Goal: Task Accomplishment & Management: Complete application form

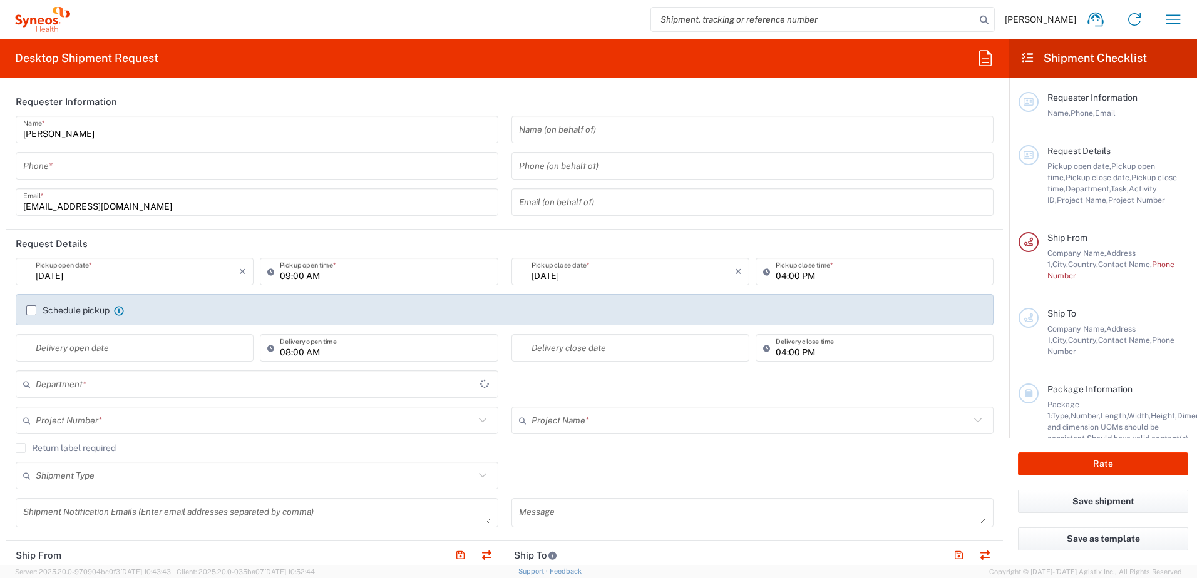
type input "6012"
type input "France"
type input "Syneos Hlth Commercial FR SARL"
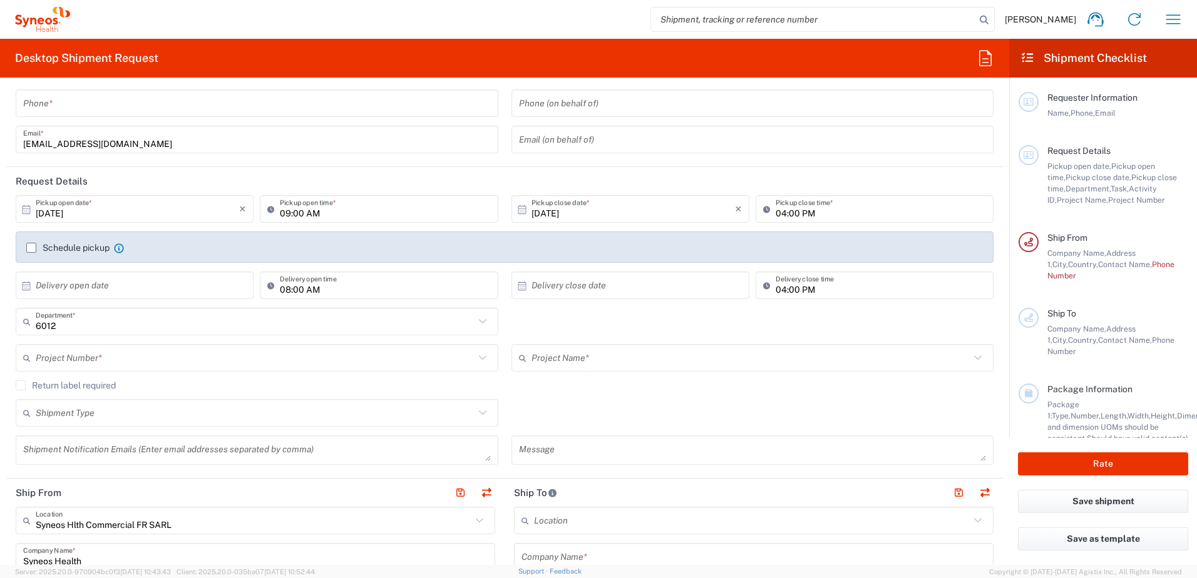
click at [23, 212] on icon at bounding box center [26, 209] width 11 height 11
click at [367, 170] on header "Request Details" at bounding box center [504, 181] width 997 height 28
click at [301, 208] on input "09:00 AM" at bounding box center [385, 209] width 210 height 22
click at [334, 211] on input "09:00 AM" at bounding box center [385, 209] width 210 height 22
click at [267, 212] on icon at bounding box center [273, 209] width 13 height 20
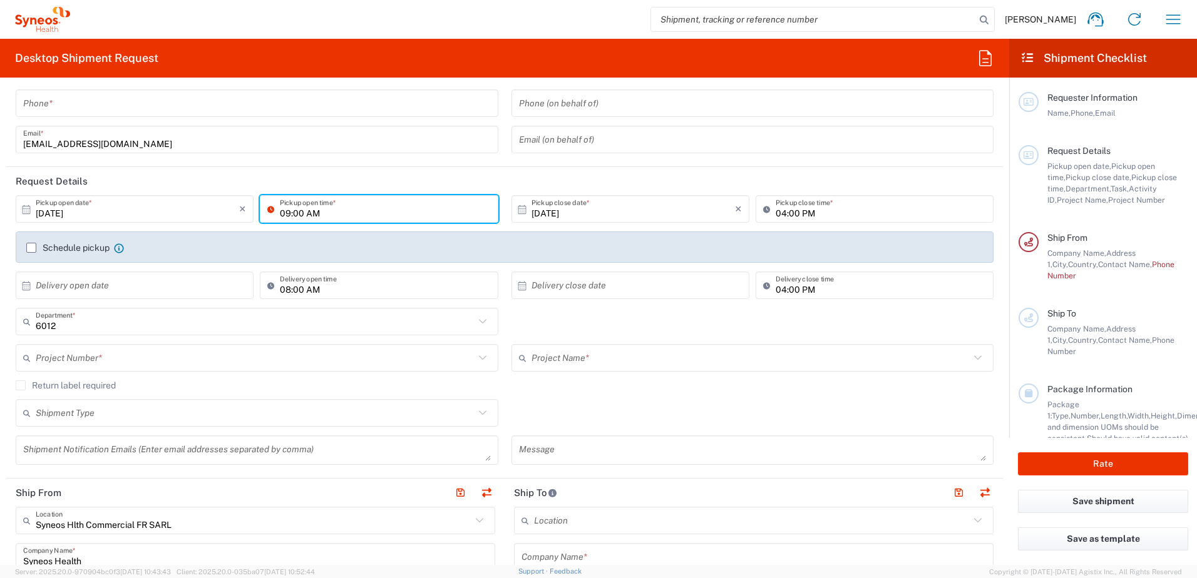
click at [24, 212] on icon at bounding box center [26, 209] width 11 height 11
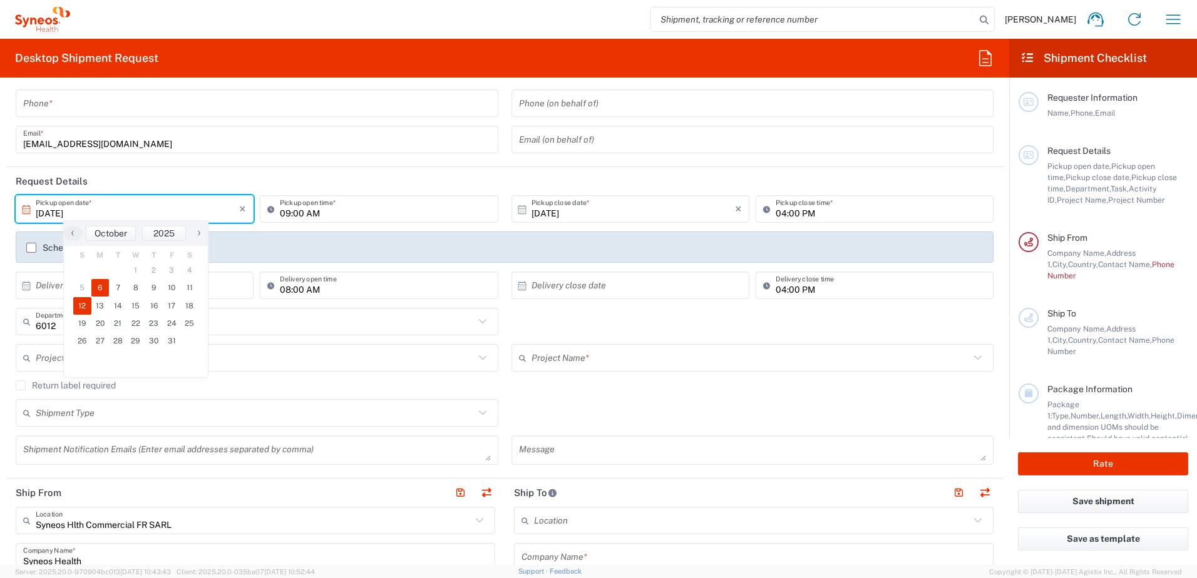
click at [82, 304] on span "12" at bounding box center [82, 306] width 18 height 18
type input "10/12/2025"
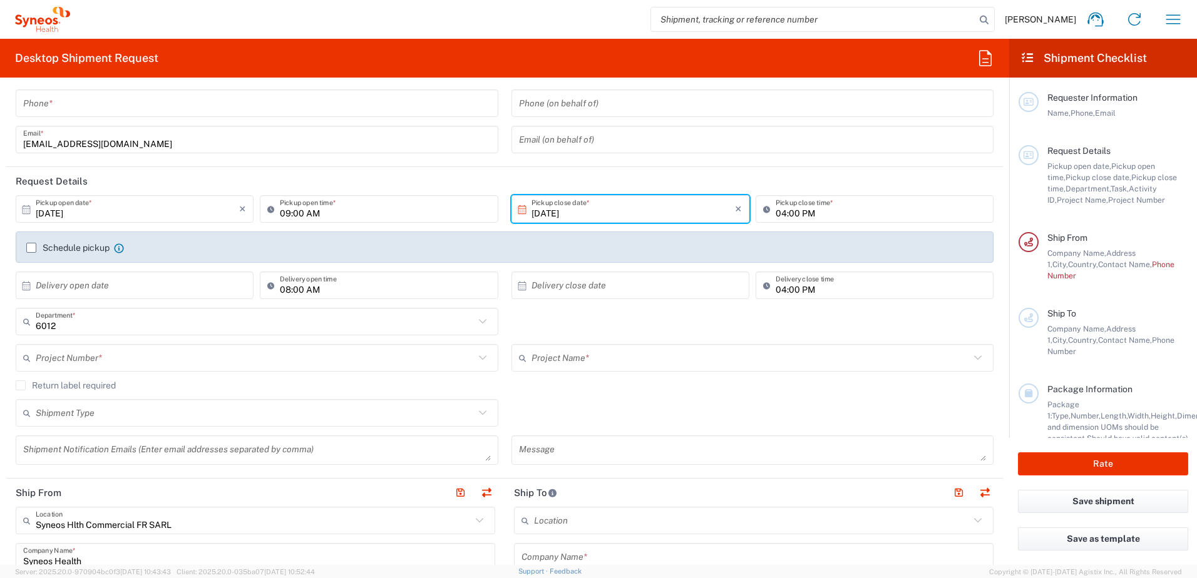
click at [327, 210] on input "09:00 AM" at bounding box center [385, 209] width 210 height 22
click at [345, 215] on input "09:00 AM" at bounding box center [385, 209] width 210 height 22
click at [287, 214] on input "09:00 AM" at bounding box center [385, 209] width 210 height 22
paste input "4:00 P"
click at [287, 215] on input "04:00 PM" at bounding box center [385, 209] width 210 height 22
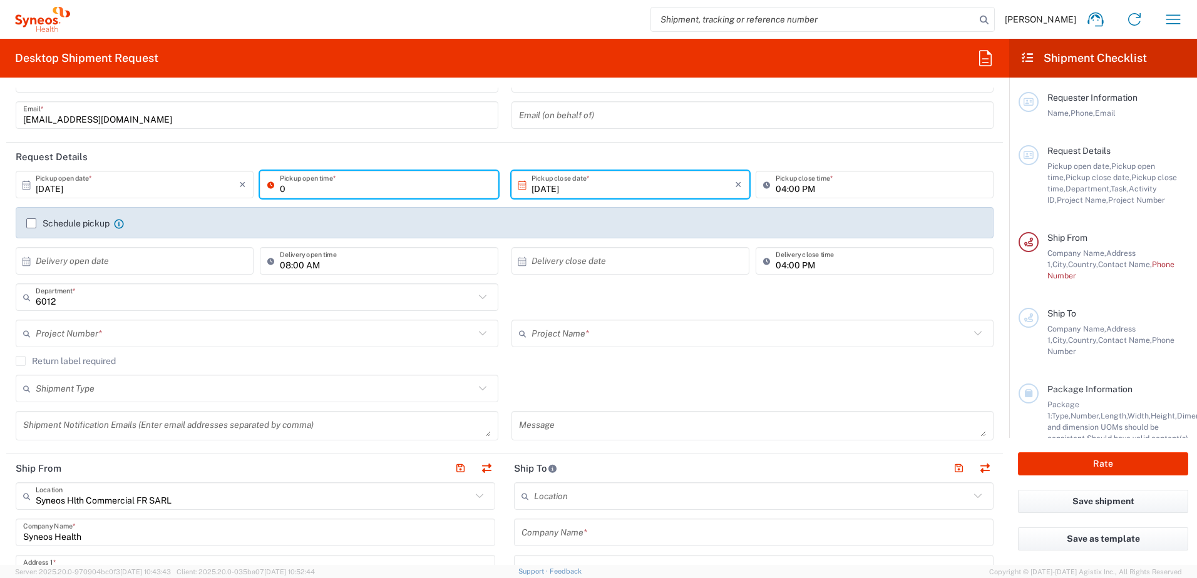
scroll to position [0, 0]
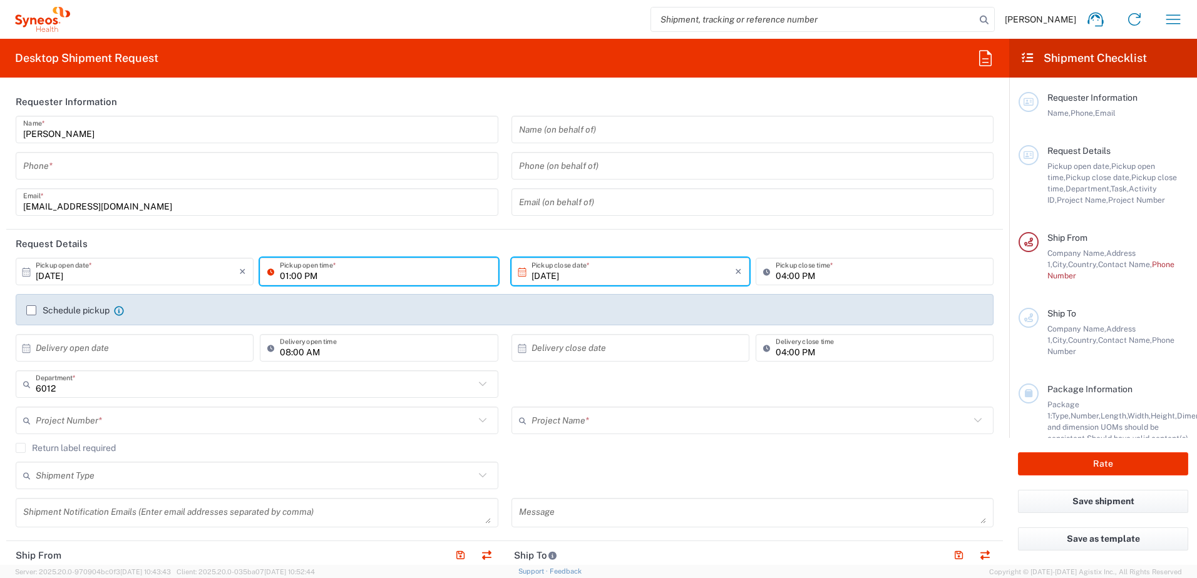
type input "01:00 PM"
click at [776, 277] on input "04:00 PM" at bounding box center [881, 272] width 210 height 22
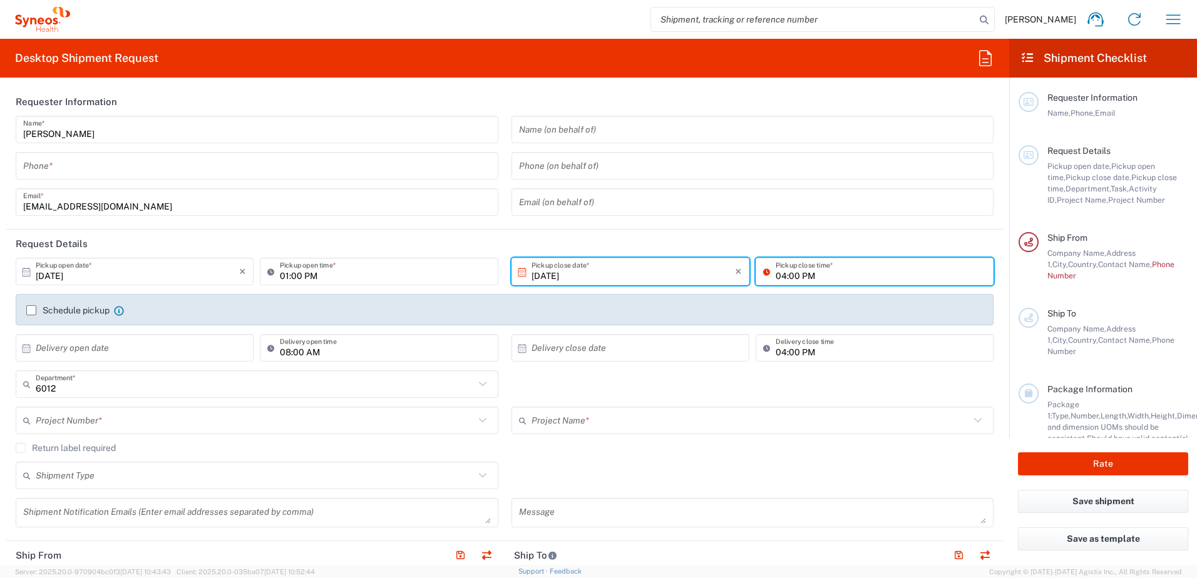
click at [776, 275] on input "04:00 PM" at bounding box center [881, 272] width 210 height 22
click at [778, 277] on input "04:00 PM" at bounding box center [881, 272] width 210 height 22
type input "05:00 PM"
click at [29, 309] on label "Schedule pickup" at bounding box center [67, 311] width 83 height 10
click at [31, 311] on input "Schedule pickup" at bounding box center [31, 311] width 0 height 0
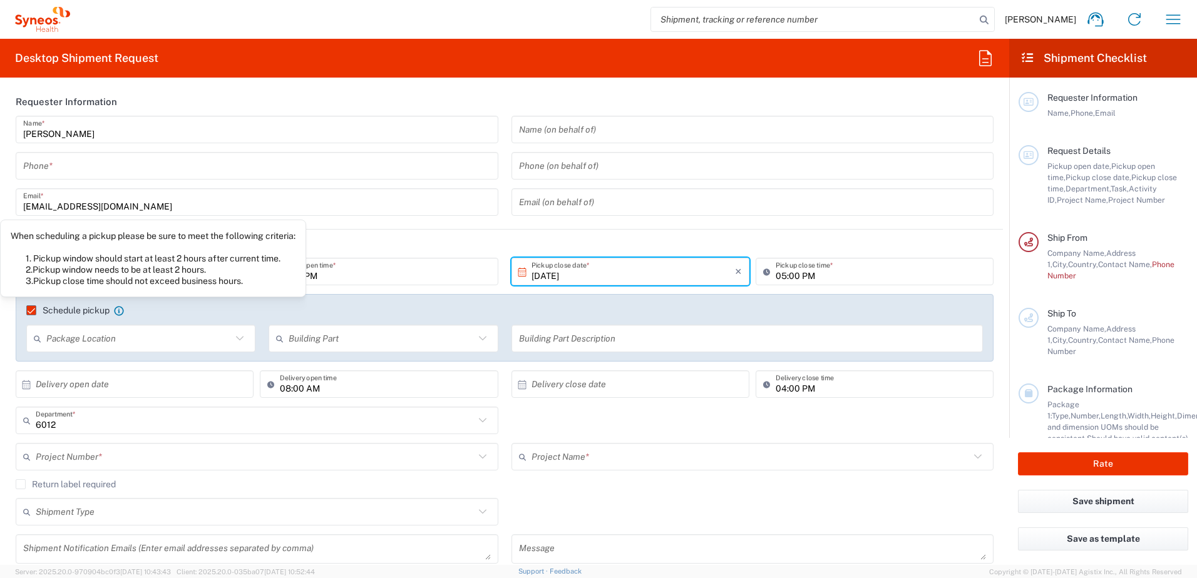
click at [119, 311] on icon at bounding box center [118, 310] width 9 height 9
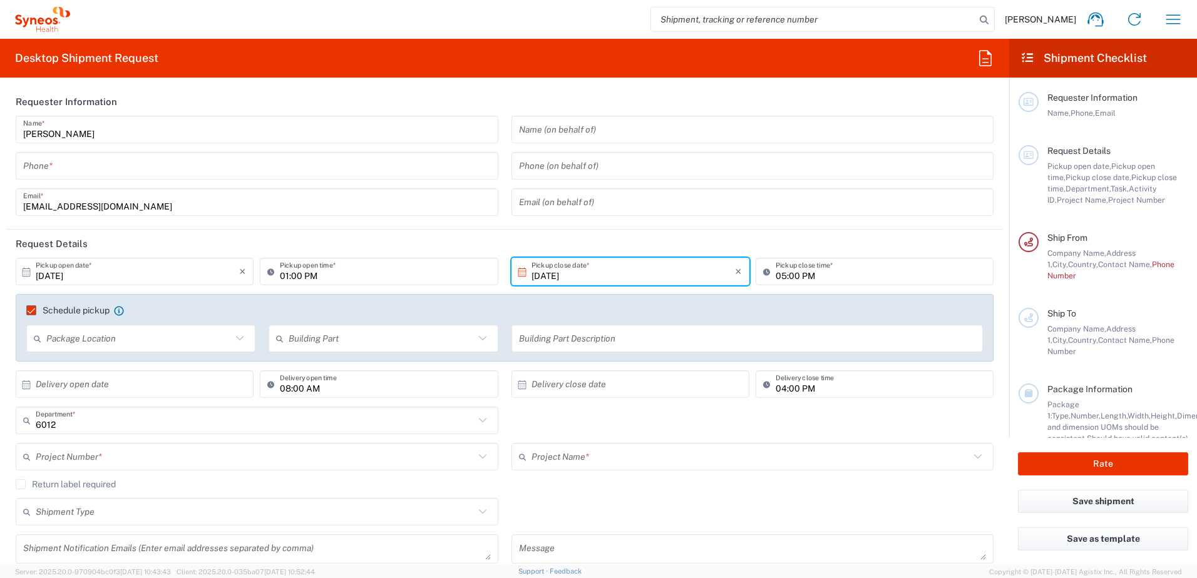
click at [31, 306] on label "Schedule pickup" at bounding box center [67, 311] width 83 height 10
click at [26, 311] on input "Schedule pickup" at bounding box center [26, 311] width 0 height 0
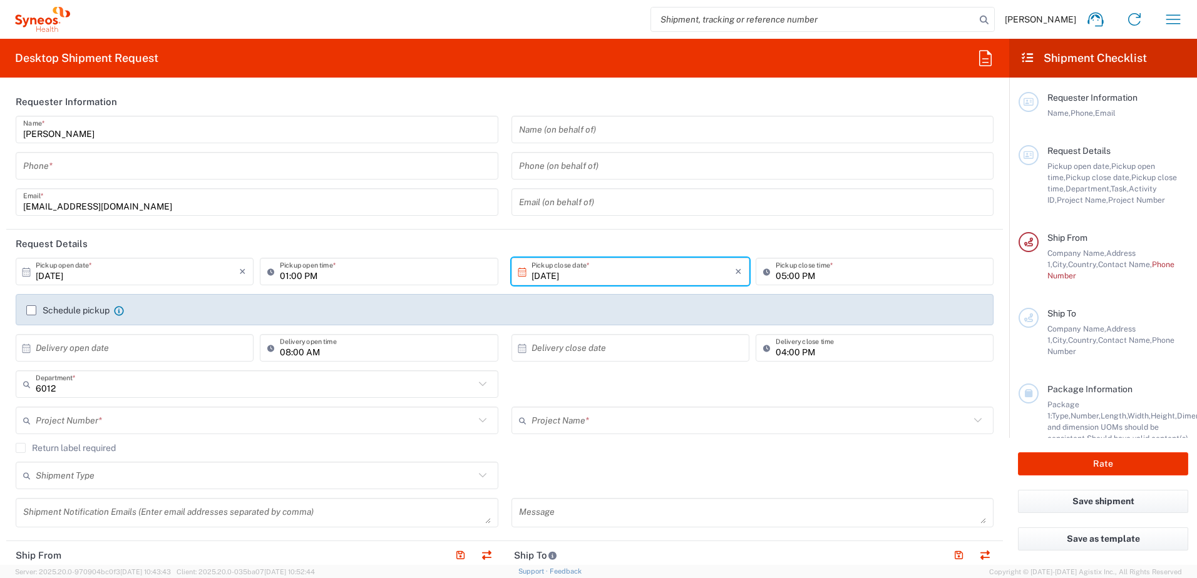
click at [32, 310] on label "Schedule pickup" at bounding box center [67, 311] width 83 height 10
click at [31, 311] on input "Schedule pickup" at bounding box center [31, 311] width 0 height 0
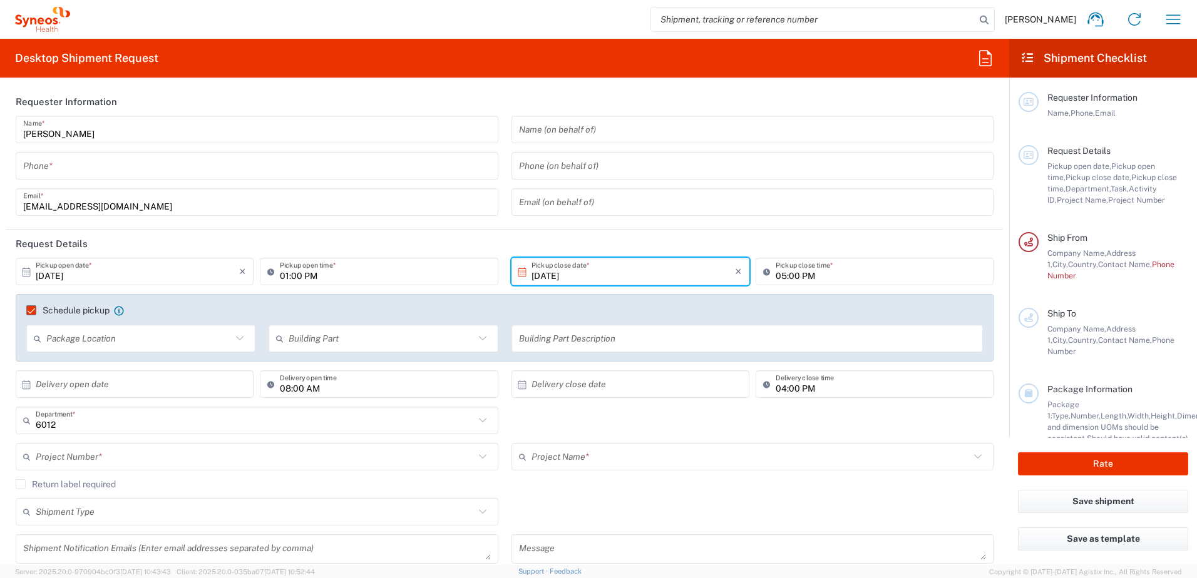
click at [32, 310] on label "Schedule pickup" at bounding box center [67, 311] width 83 height 10
click at [26, 311] on input "Schedule pickup" at bounding box center [26, 311] width 0 height 0
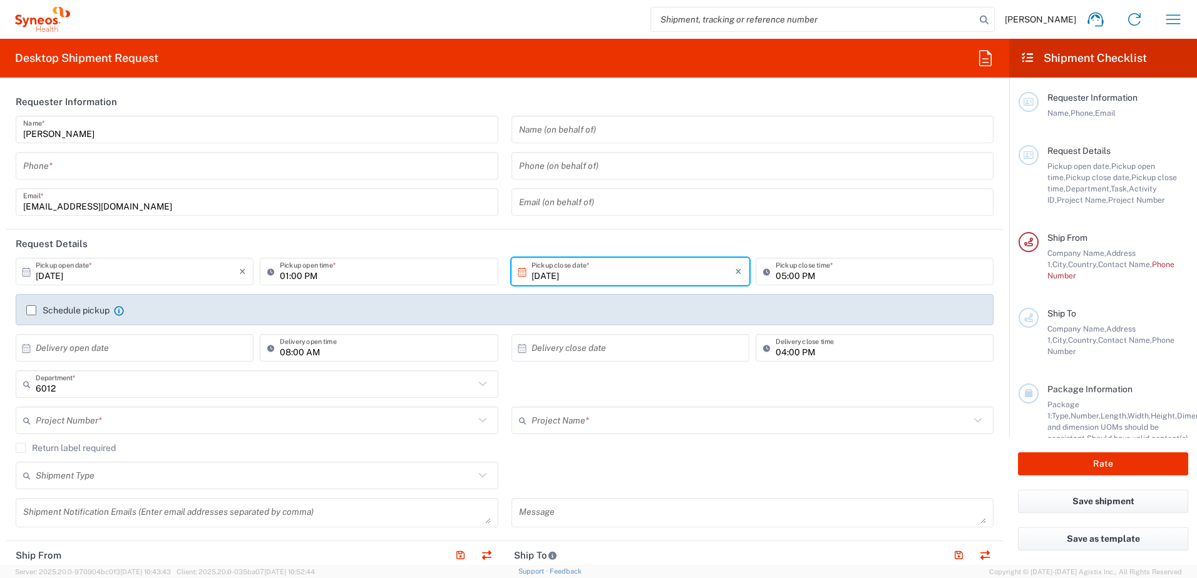
click at [62, 349] on input "text" at bounding box center [137, 348] width 203 height 22
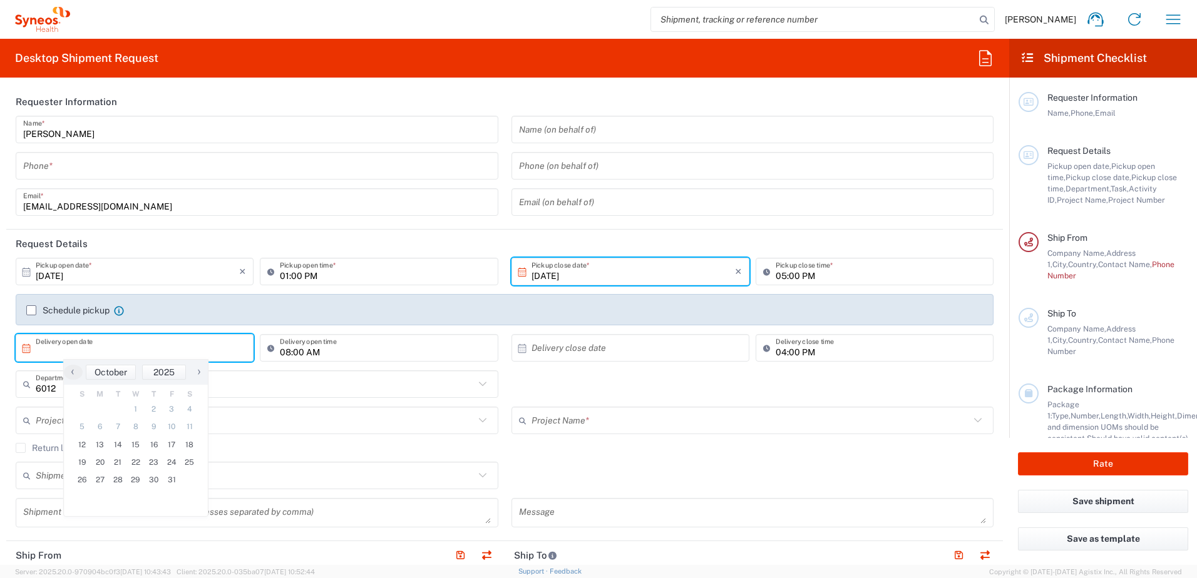
click at [8, 347] on main "10/12/2025 × Pickup open date * Cancel Apply 01:00 PM Pickup open time * 10/12/…" at bounding box center [504, 397] width 997 height 279
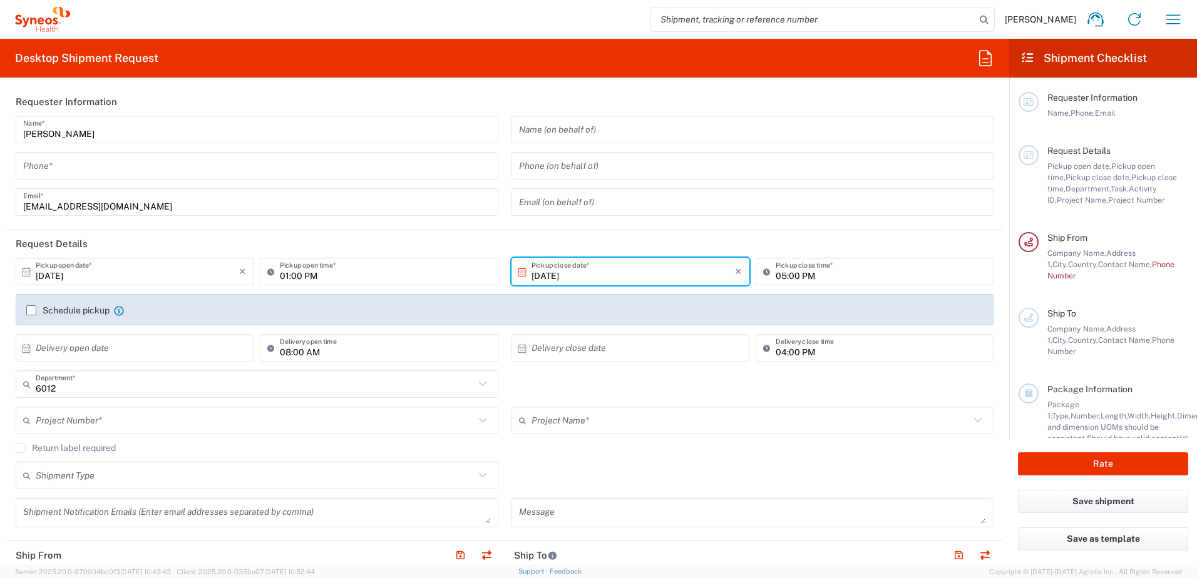
click at [31, 309] on label "Schedule pickup" at bounding box center [67, 311] width 83 height 10
click at [31, 311] on input "Schedule pickup" at bounding box center [31, 311] width 0 height 0
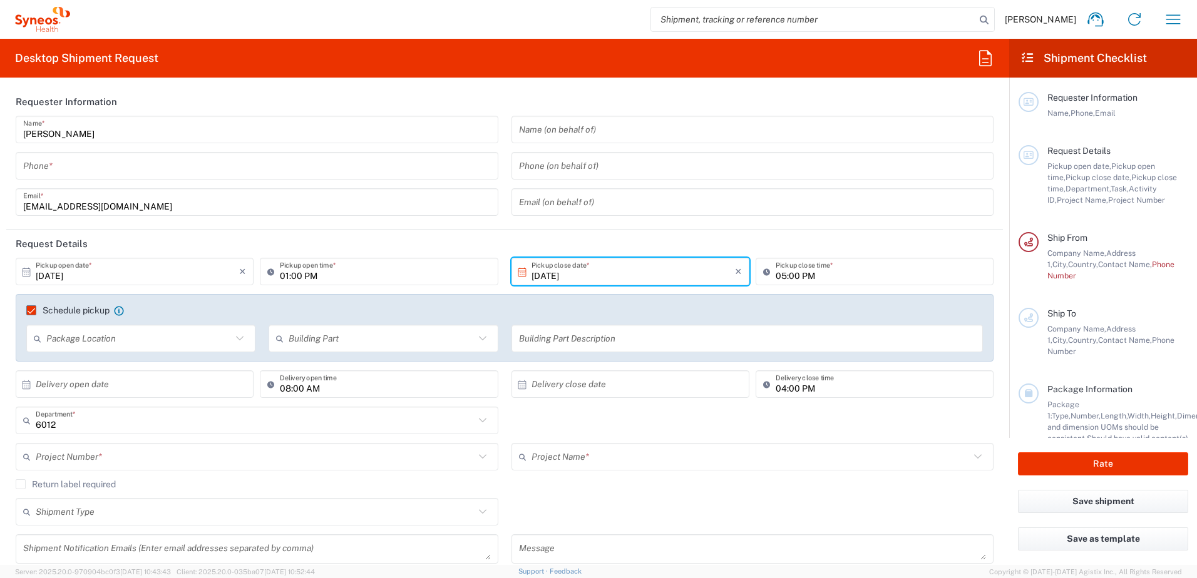
click at [78, 346] on input "text" at bounding box center [138, 339] width 185 height 22
click at [3, 323] on form "Requester Information Amandine Volpeilliere Name * Phone * amandine.volpeillier…" at bounding box center [504, 327] width 1009 height 478
click at [28, 311] on label "Schedule pickup" at bounding box center [67, 311] width 83 height 10
click at [26, 311] on input "Schedule pickup" at bounding box center [26, 311] width 0 height 0
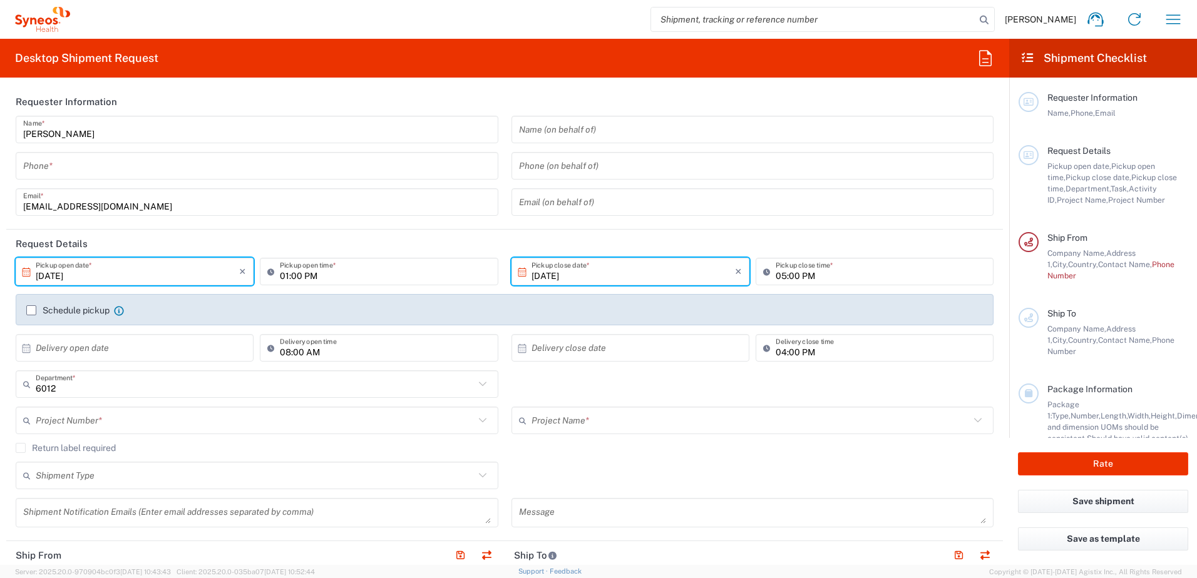
drag, startPoint x: 150, startPoint y: 272, endPoint x: 6, endPoint y: 274, distance: 144.0
click at [6, 274] on form "Requester Information Amandine Volpeilliere Name * Phone * amandine.volpeillier…" at bounding box center [504, 327] width 1009 height 478
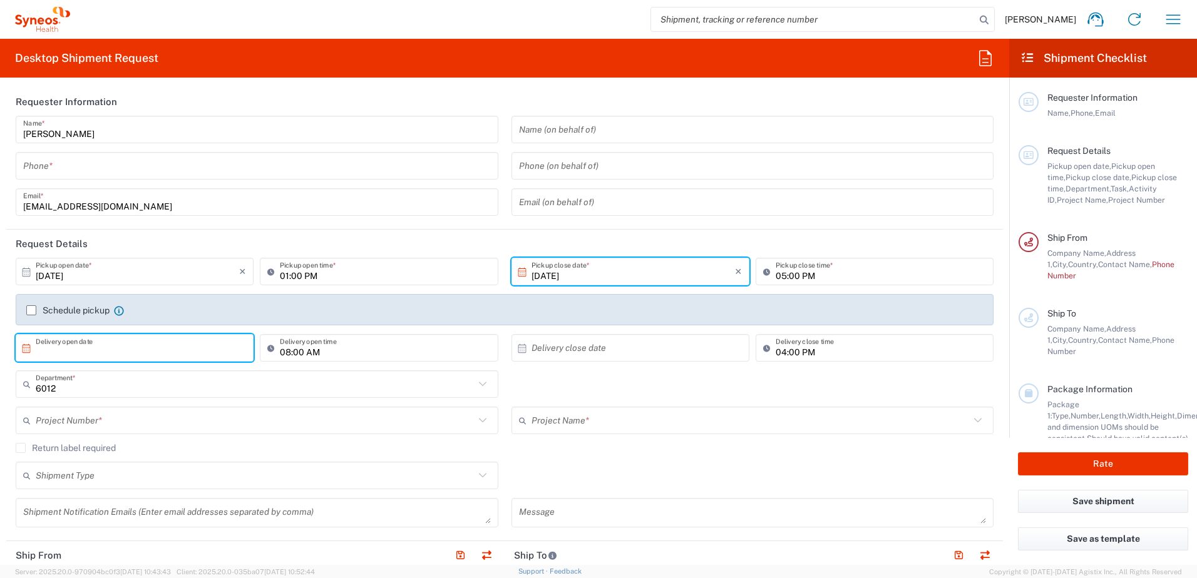
click at [63, 352] on input "text" at bounding box center [137, 348] width 203 height 22
paste input "10/12/2025"
type input "10/12/2025"
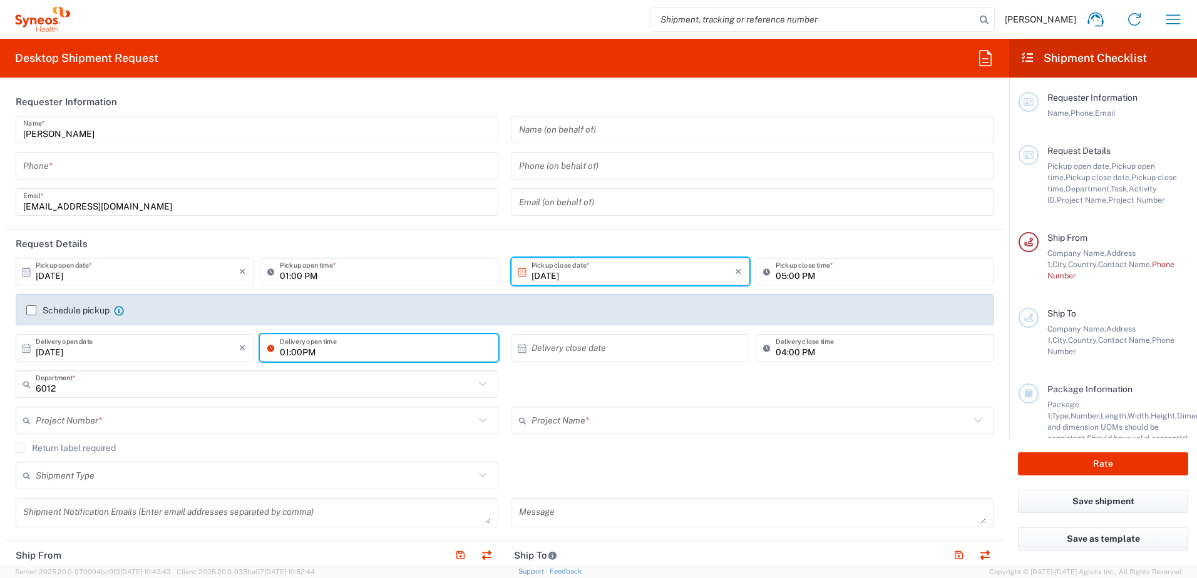
click at [300, 354] on input "01:00PM" at bounding box center [385, 348] width 210 height 22
type input "01: PM"
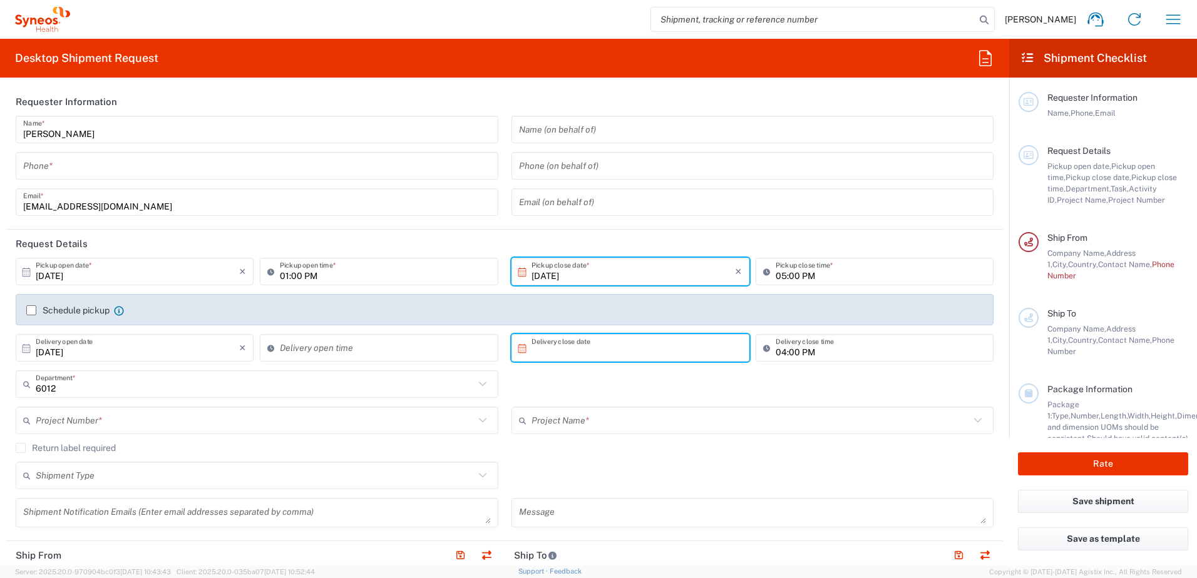
click at [648, 347] on input "text" at bounding box center [633, 348] width 203 height 22
type input "09:10 AM"
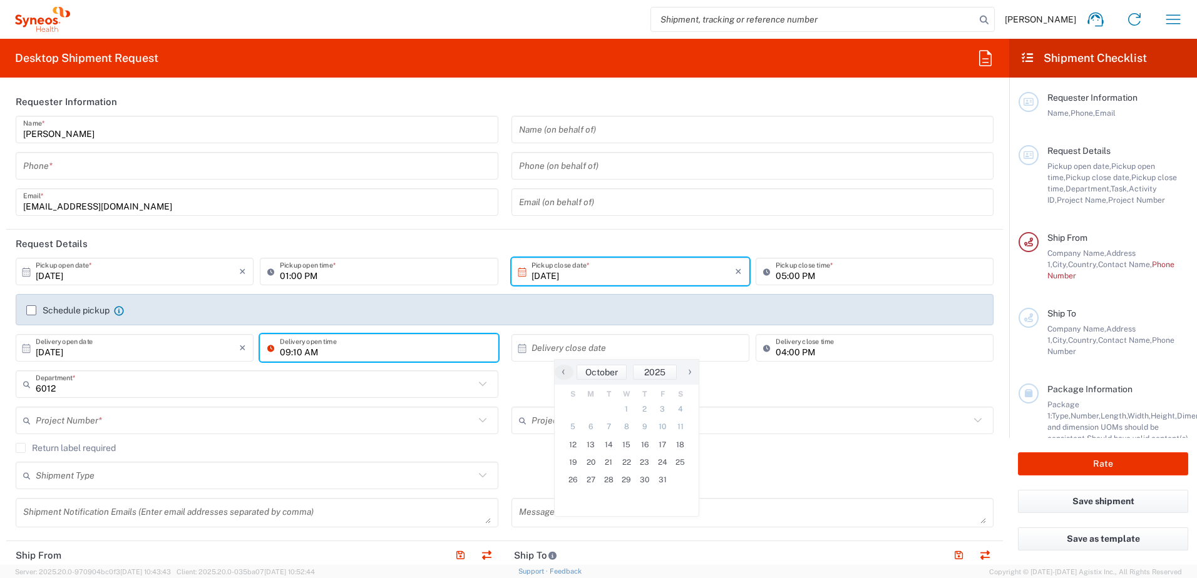
click at [435, 339] on input "09:10 AM" at bounding box center [385, 348] width 210 height 22
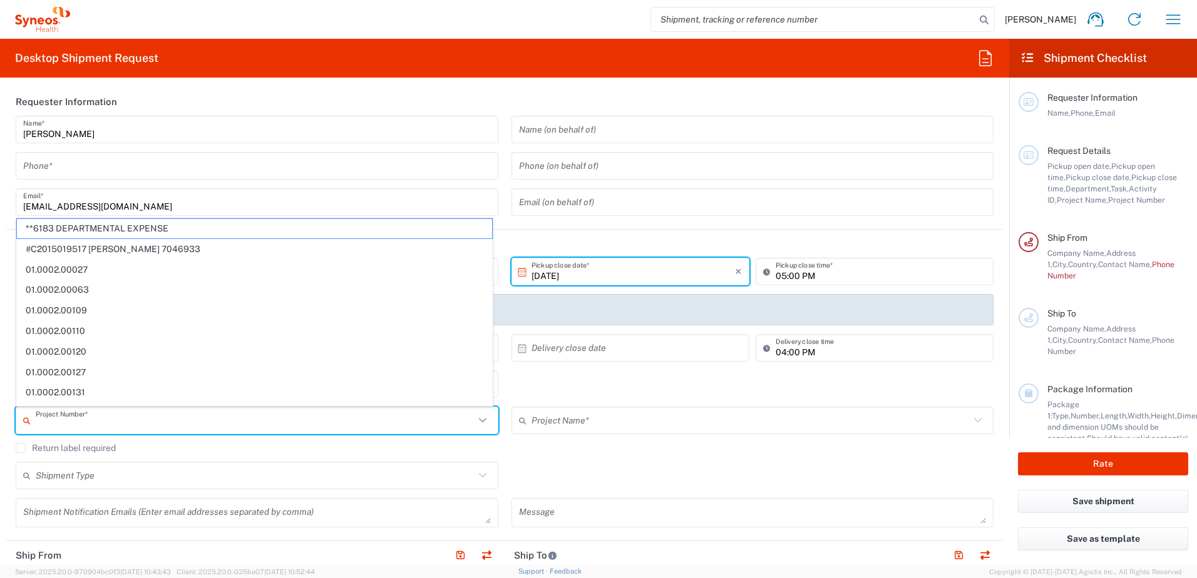
click at [82, 419] on input "text" at bounding box center [255, 421] width 439 height 22
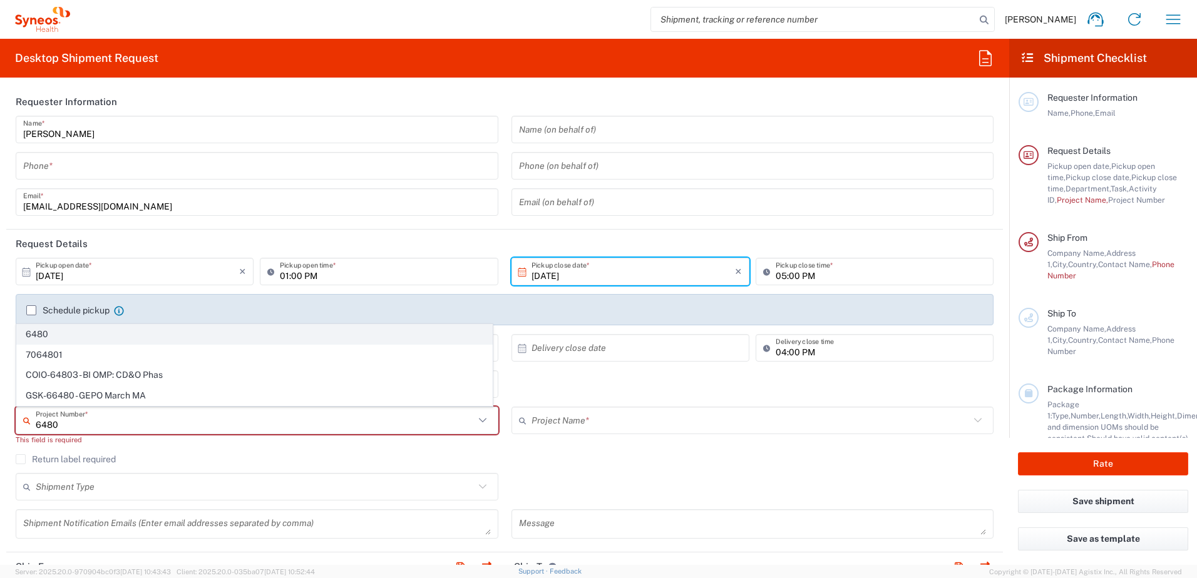
type input "6480"
click at [46, 337] on span "6480" at bounding box center [254, 334] width 475 height 19
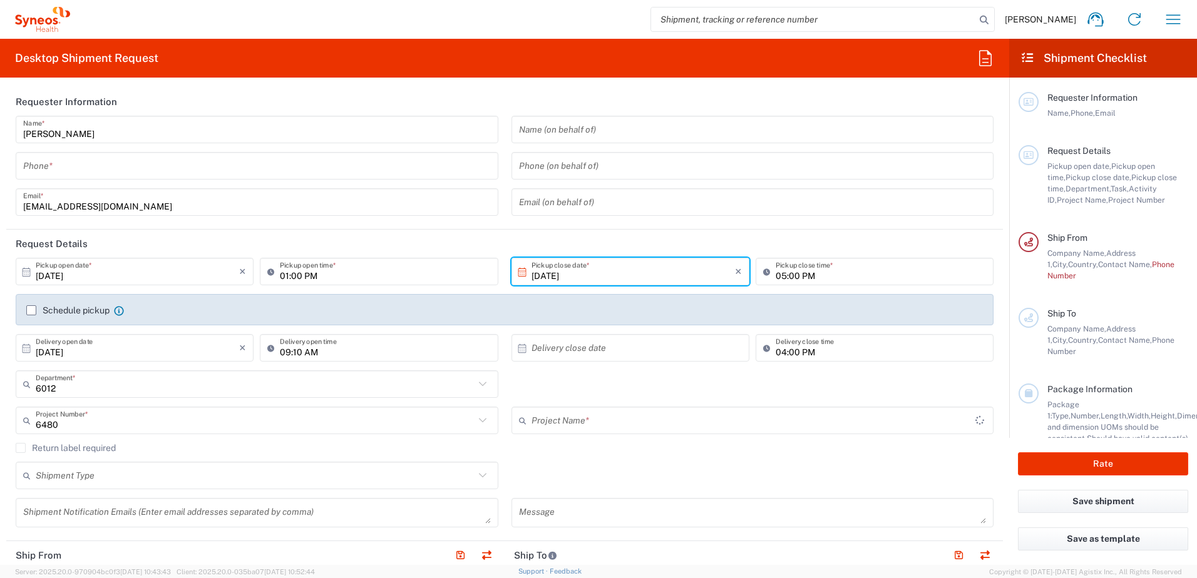
type input "ST-EUR - Pharmanovia FR"
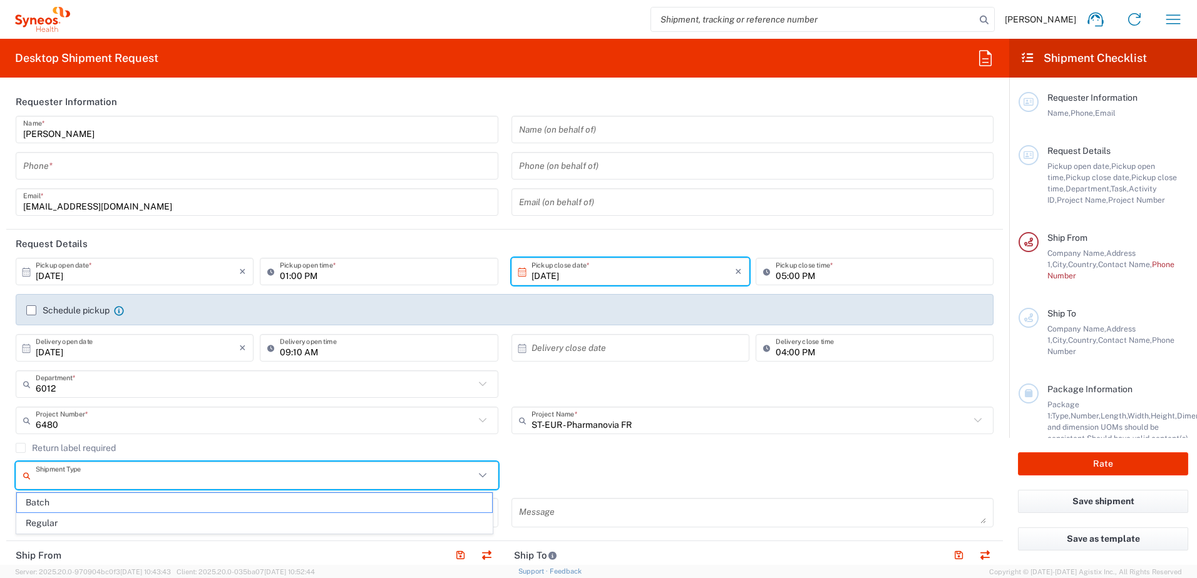
click at [95, 471] on input "text" at bounding box center [255, 476] width 439 height 22
click at [21, 448] on label "Return label required" at bounding box center [66, 448] width 100 height 10
click at [21, 448] on input "Return label required" at bounding box center [21, 448] width 0 height 0
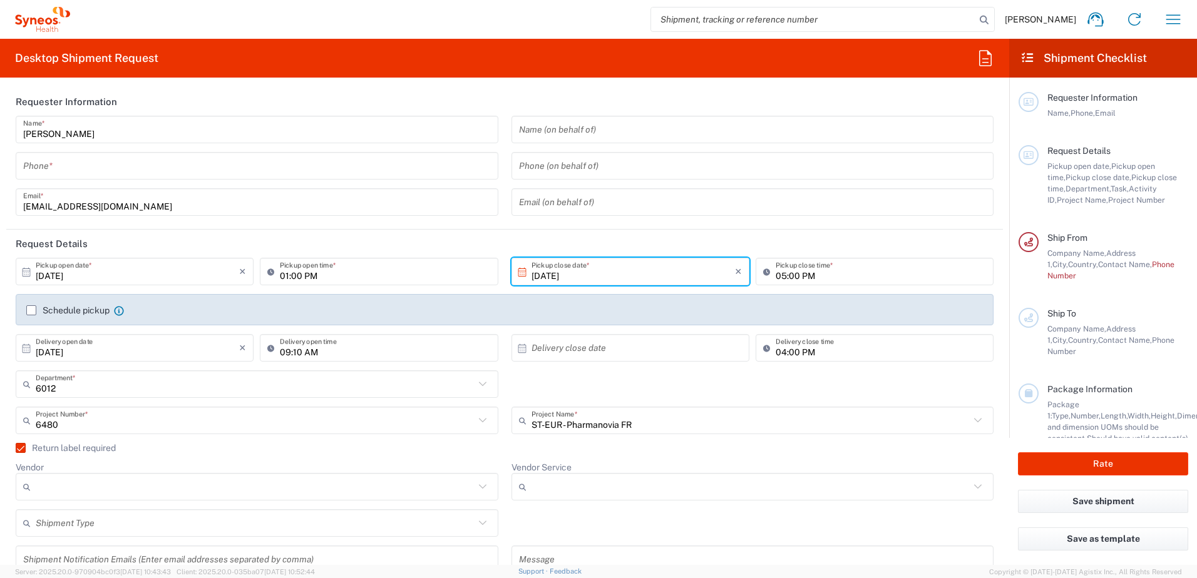
click at [18, 448] on label "Return label required" at bounding box center [66, 448] width 100 height 10
click at [15, 448] on input "Return label required" at bounding box center [15, 448] width 0 height 0
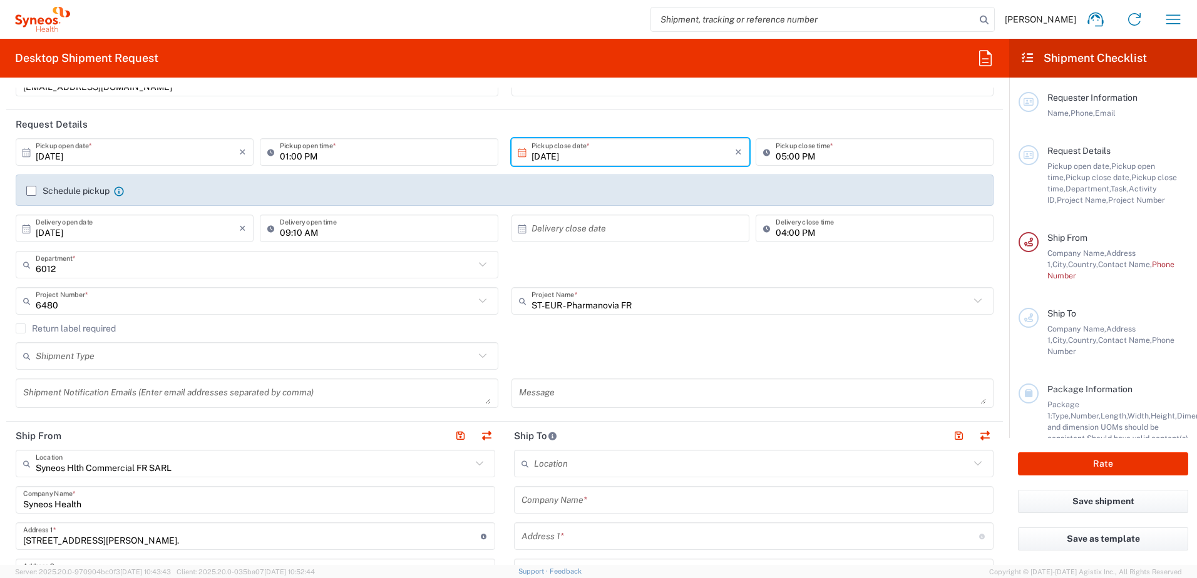
scroll to position [125, 0]
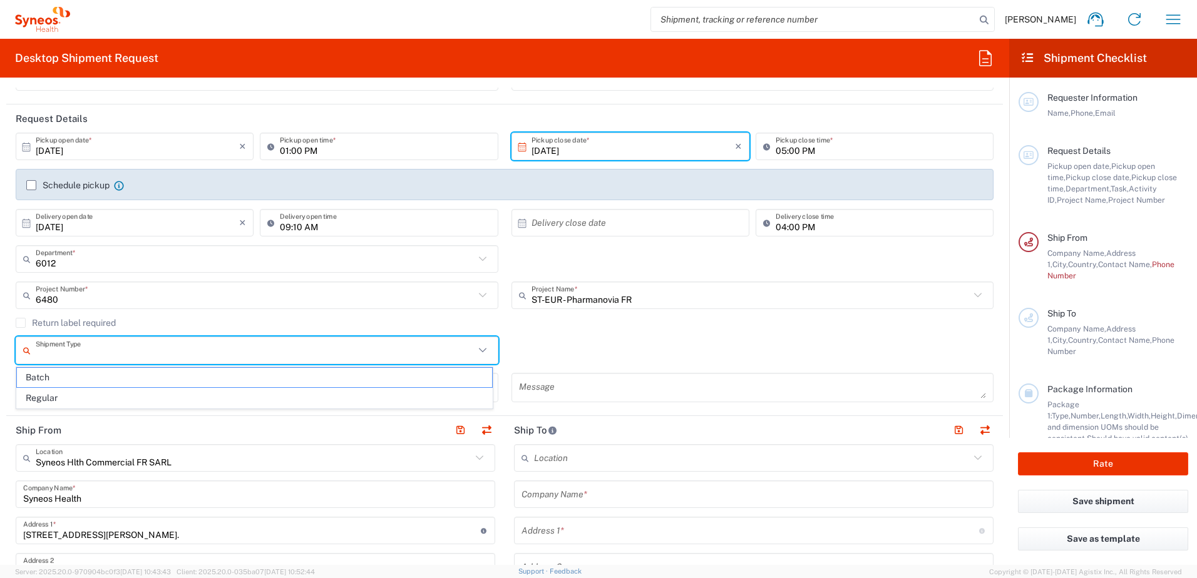
click at [76, 351] on input "text" at bounding box center [255, 351] width 439 height 22
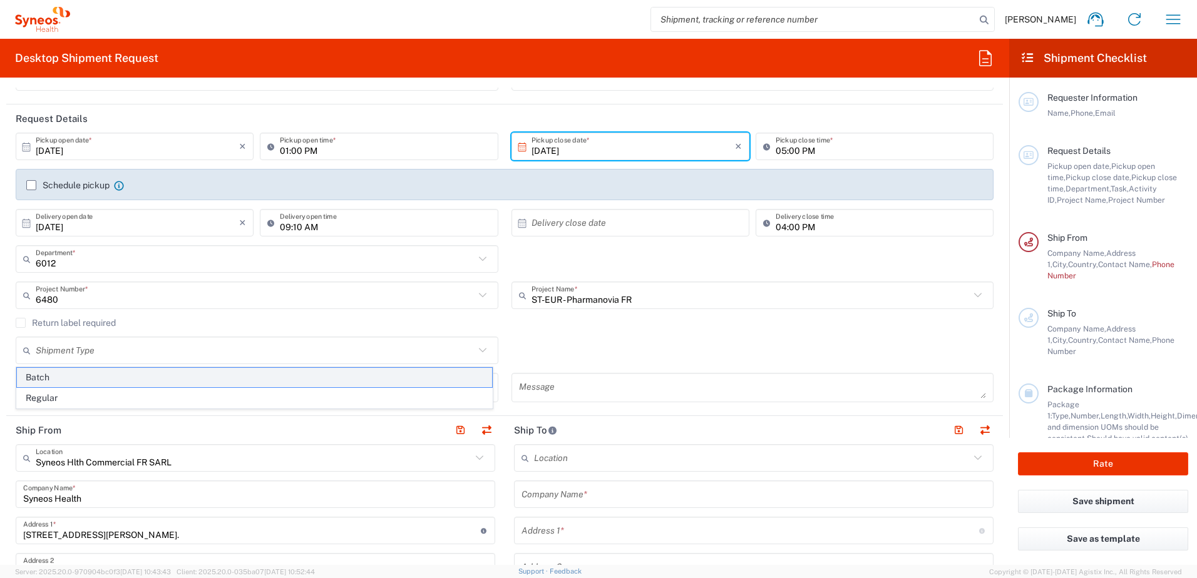
click at [435, 381] on span "Batch" at bounding box center [254, 377] width 475 height 19
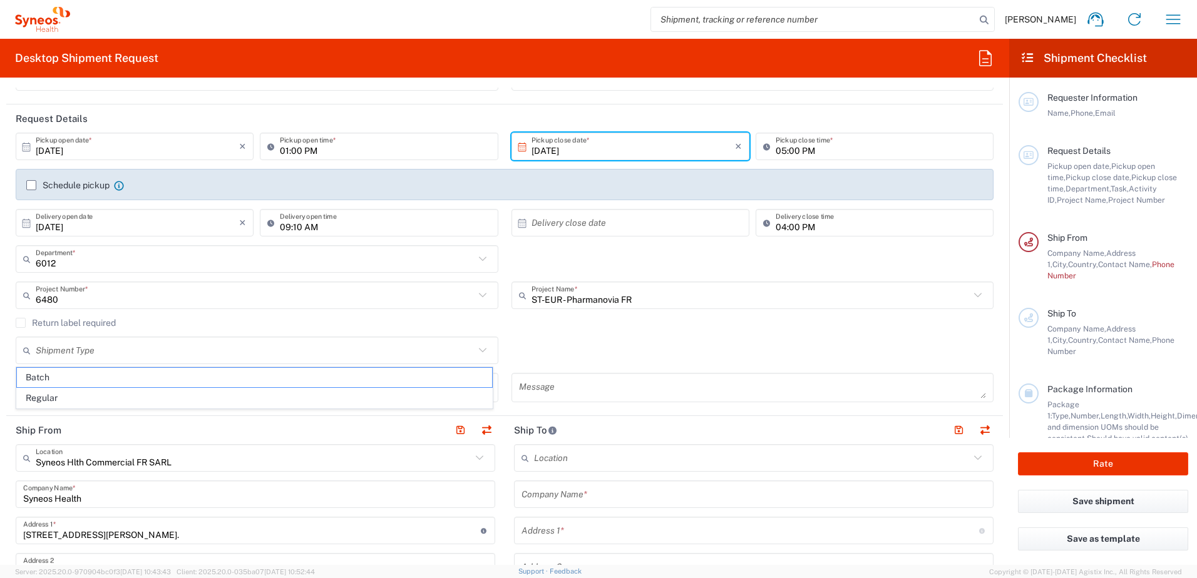
type input "Batch"
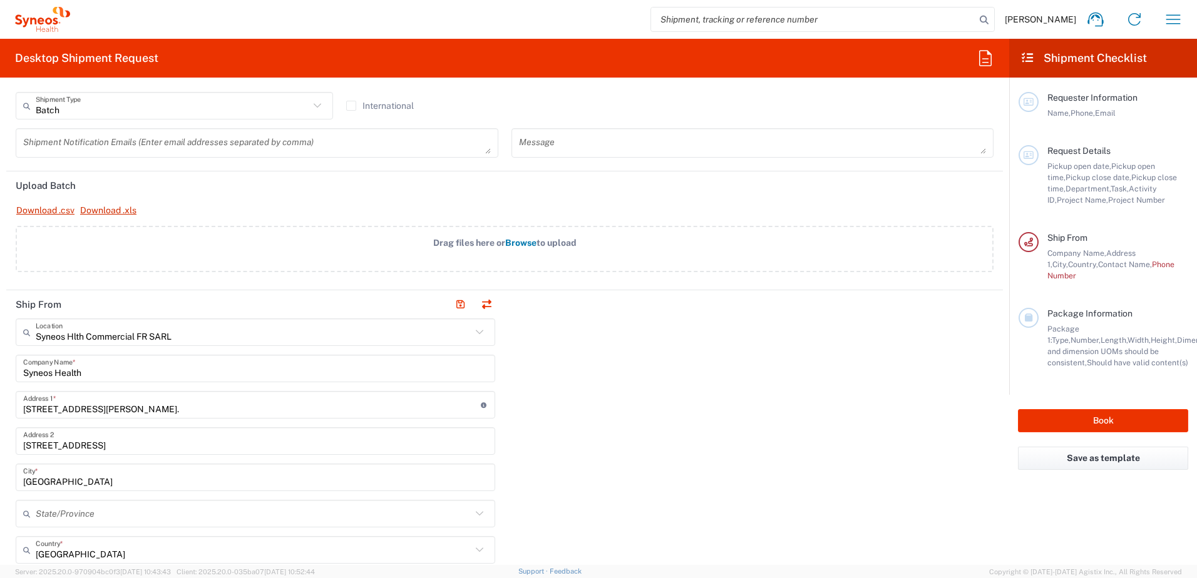
scroll to position [376, 0]
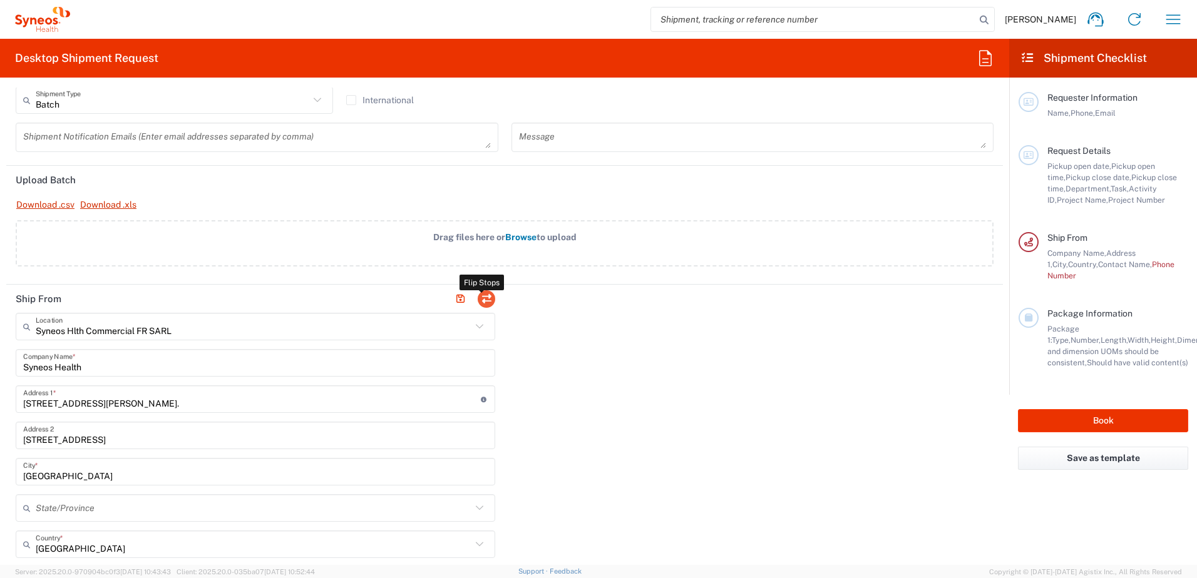
click at [484, 296] on button "button" at bounding box center [487, 299] width 18 height 18
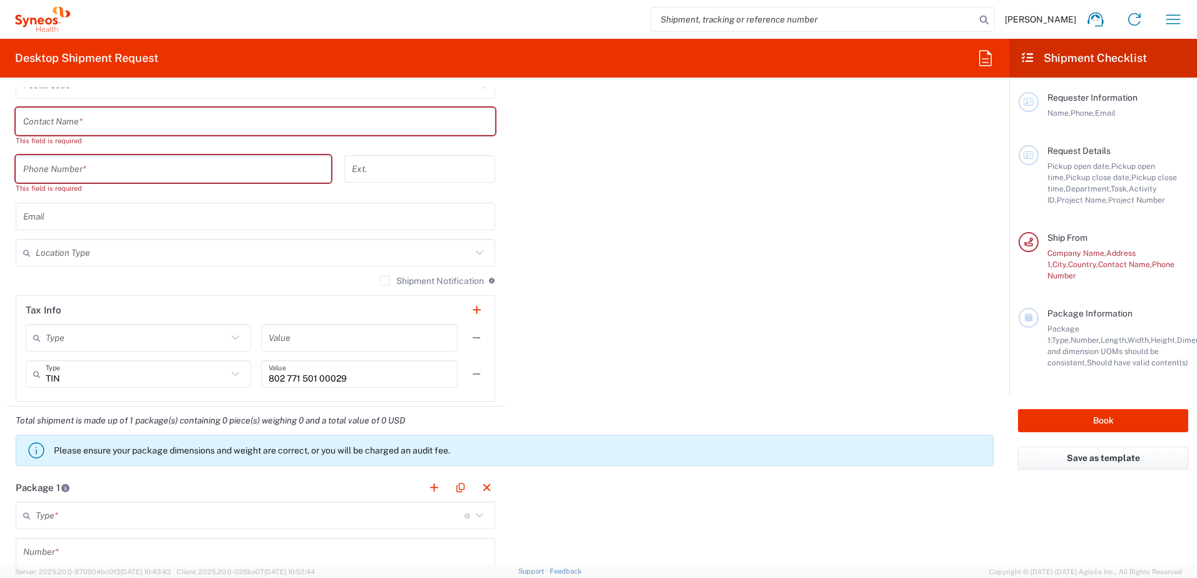
scroll to position [939, 0]
